Goal: Find specific page/section: Find specific page/section

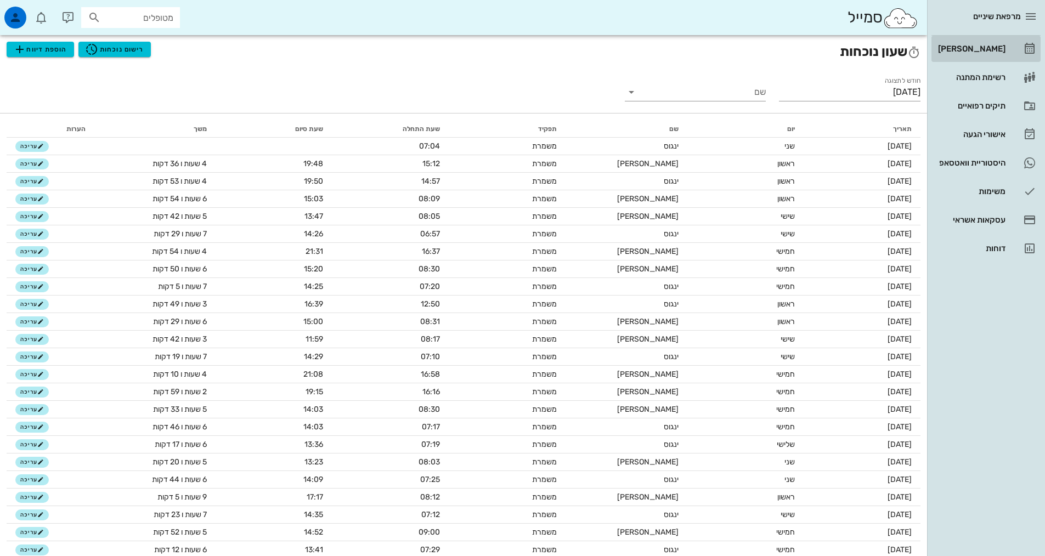
click at [960, 48] on div "[PERSON_NAME]" at bounding box center [971, 48] width 70 height 9
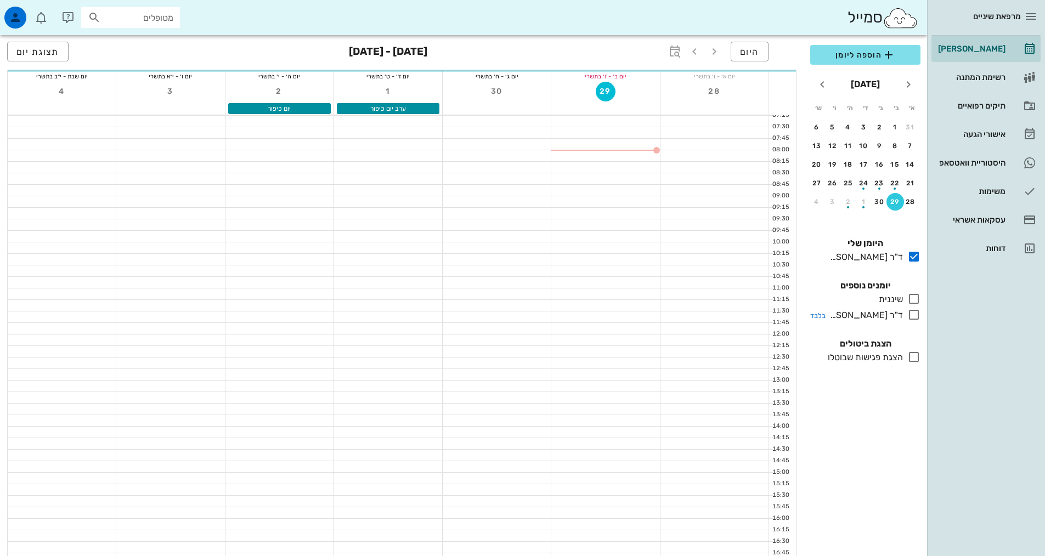
click at [915, 318] on icon at bounding box center [913, 314] width 13 height 13
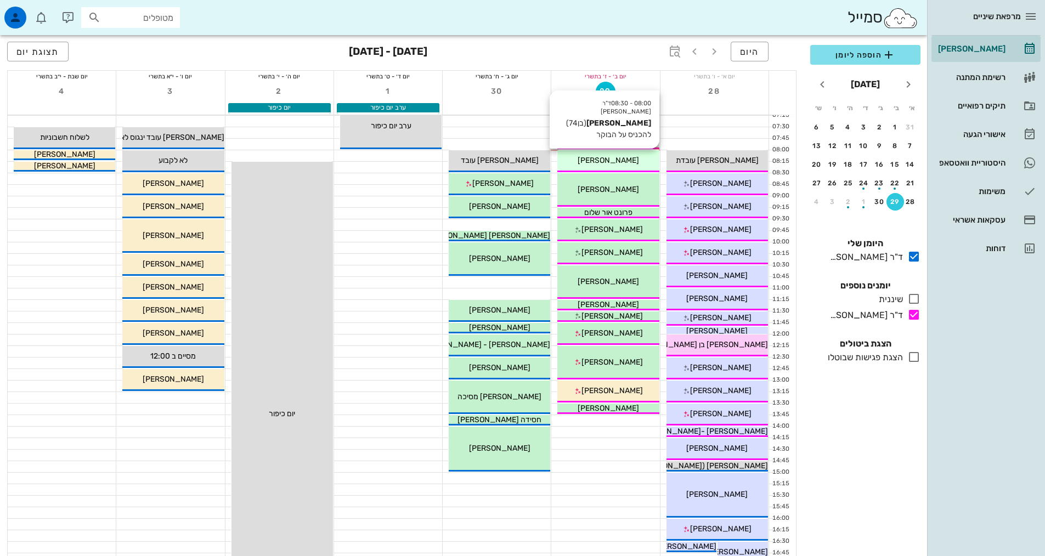
click at [628, 159] on span "[PERSON_NAME]" at bounding box center [608, 160] width 61 height 9
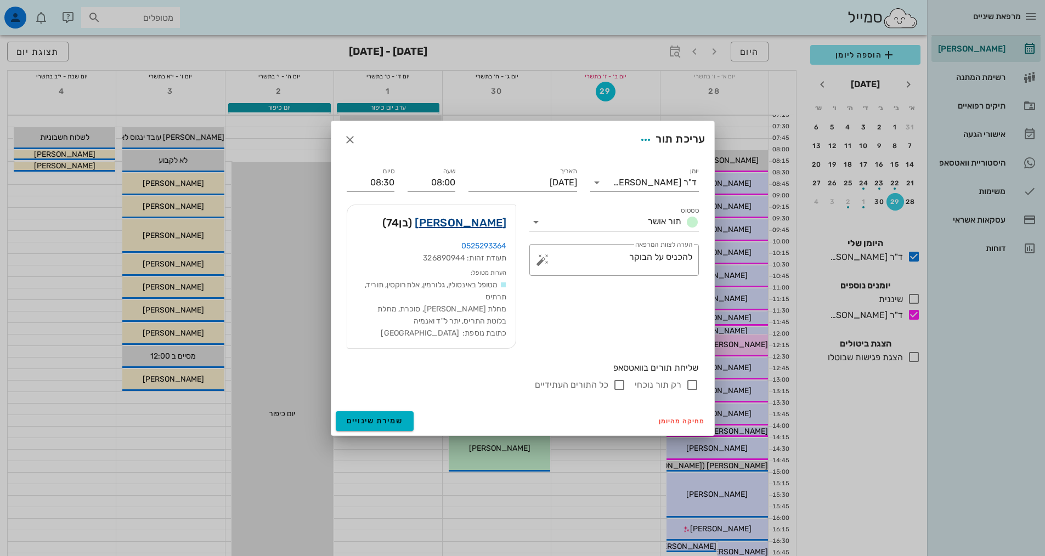
click at [480, 222] on link "[PERSON_NAME]" at bounding box center [461, 223] width 92 height 18
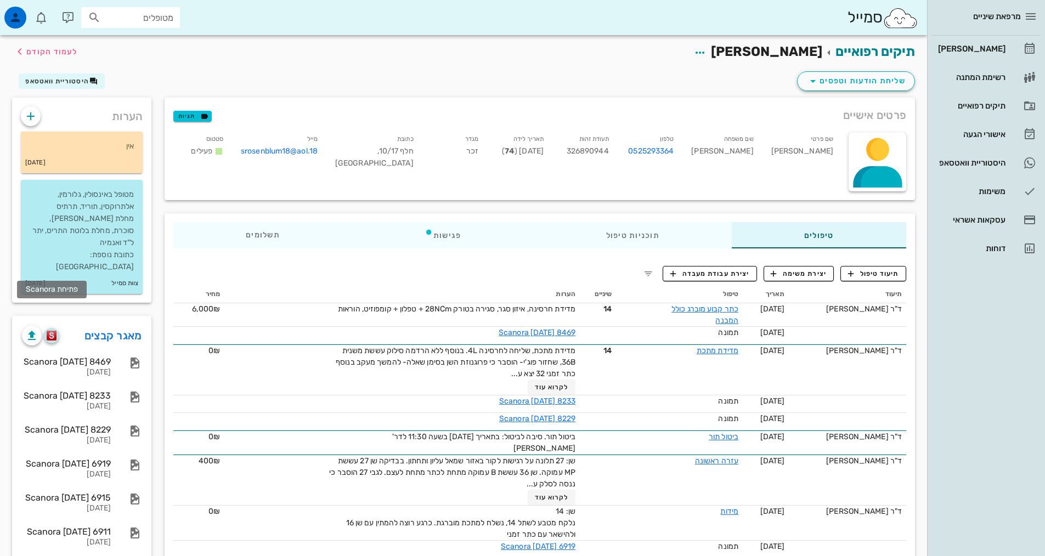
click at [49, 331] on img "button" at bounding box center [52, 336] width 10 height 10
